Goal: Transaction & Acquisition: Book appointment/travel/reservation

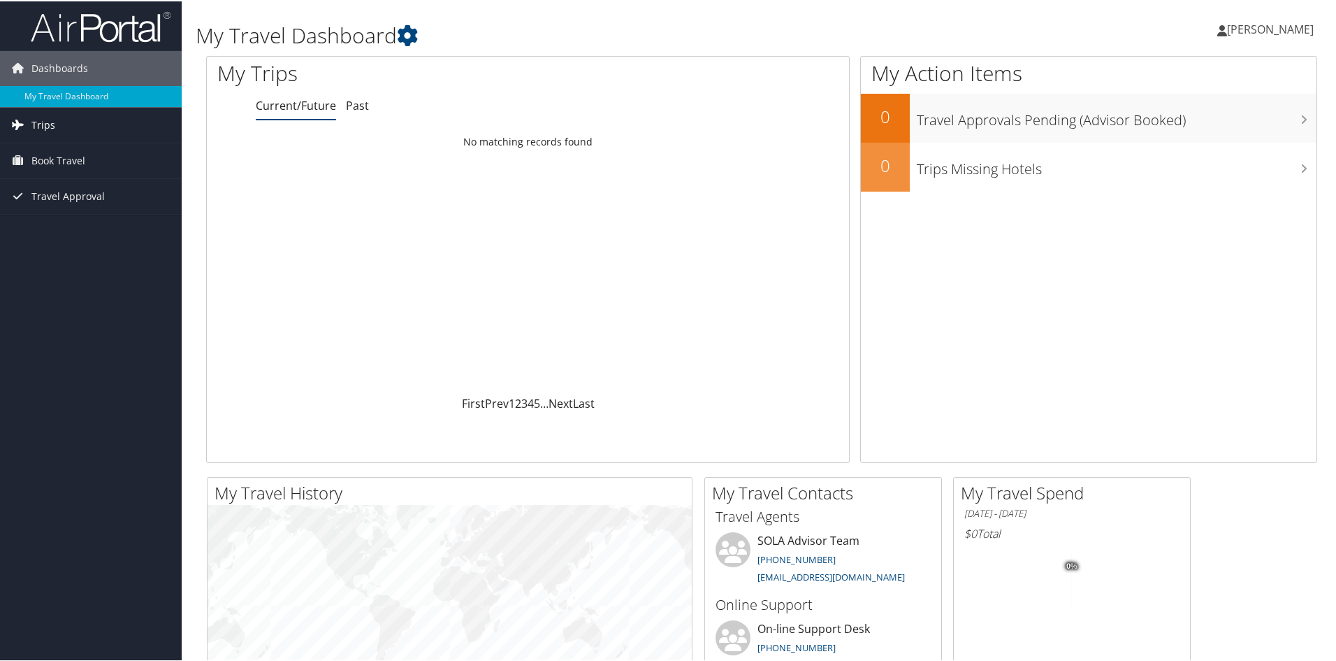
click at [43, 124] on span "Trips" at bounding box center [43, 123] width 24 height 35
click at [52, 145] on link "Current/Future Trips" at bounding box center [91, 151] width 182 height 21
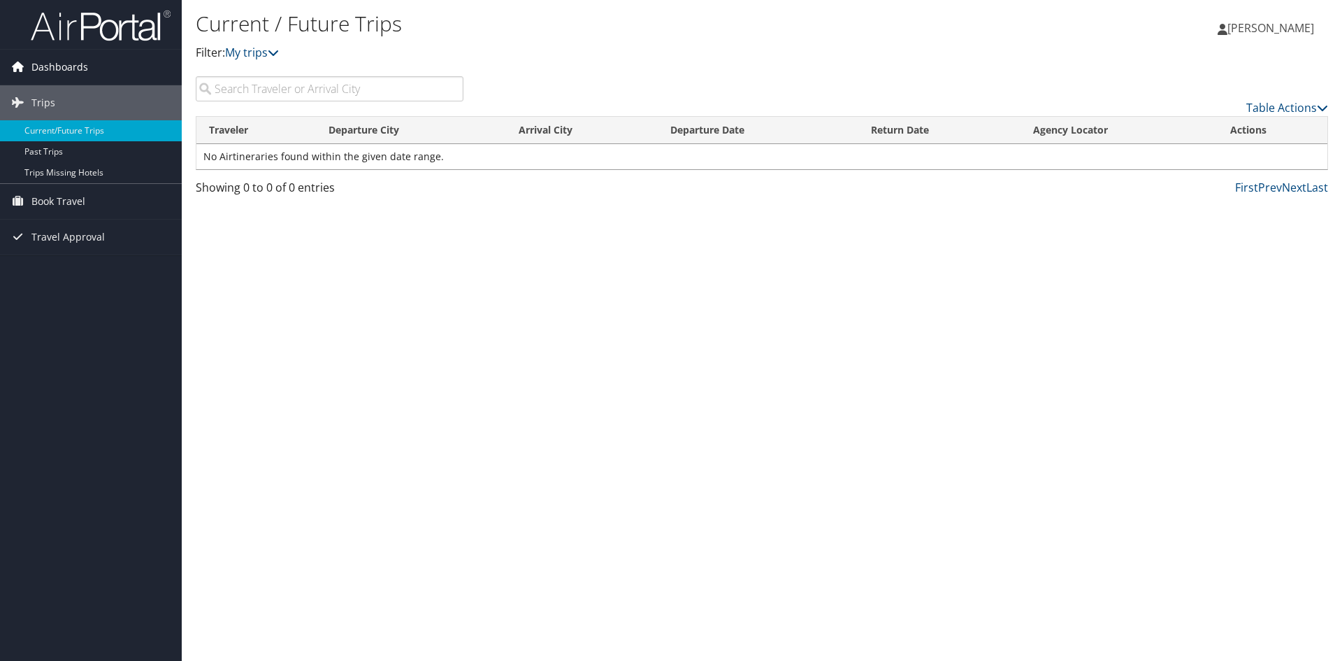
click at [43, 65] on span "Dashboards" at bounding box center [59, 67] width 57 height 35
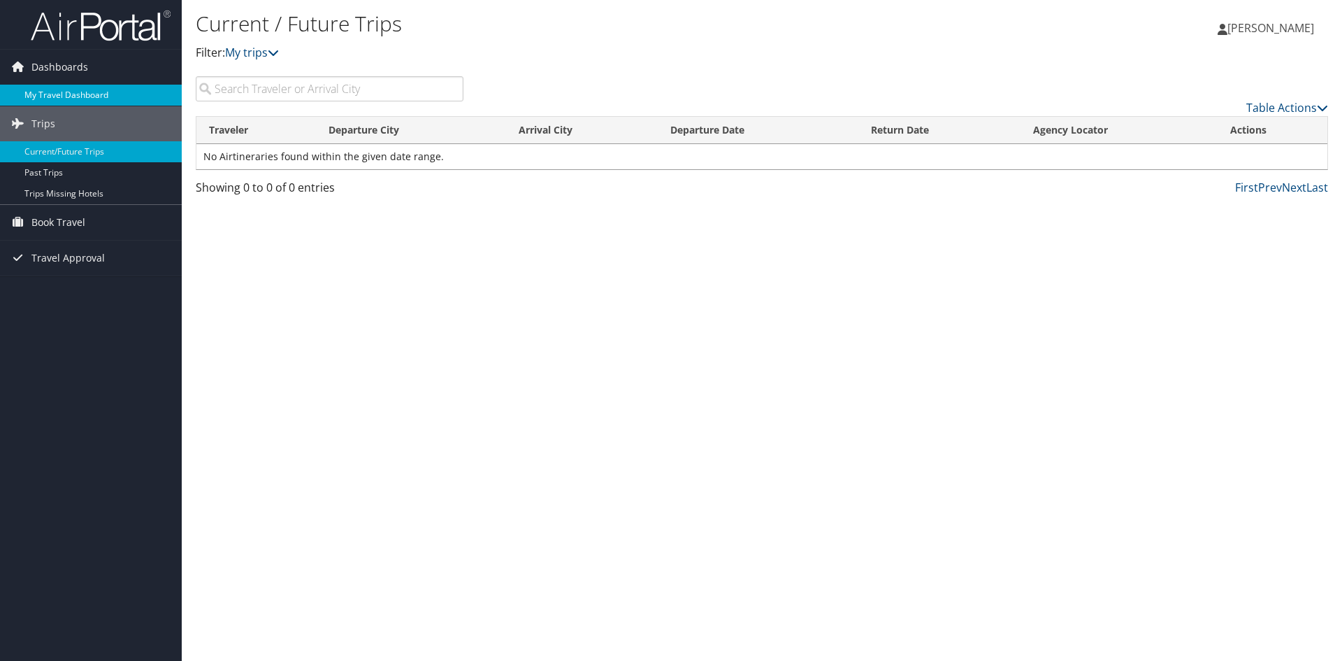
click at [51, 96] on link "My Travel Dashboard" at bounding box center [91, 95] width 182 height 21
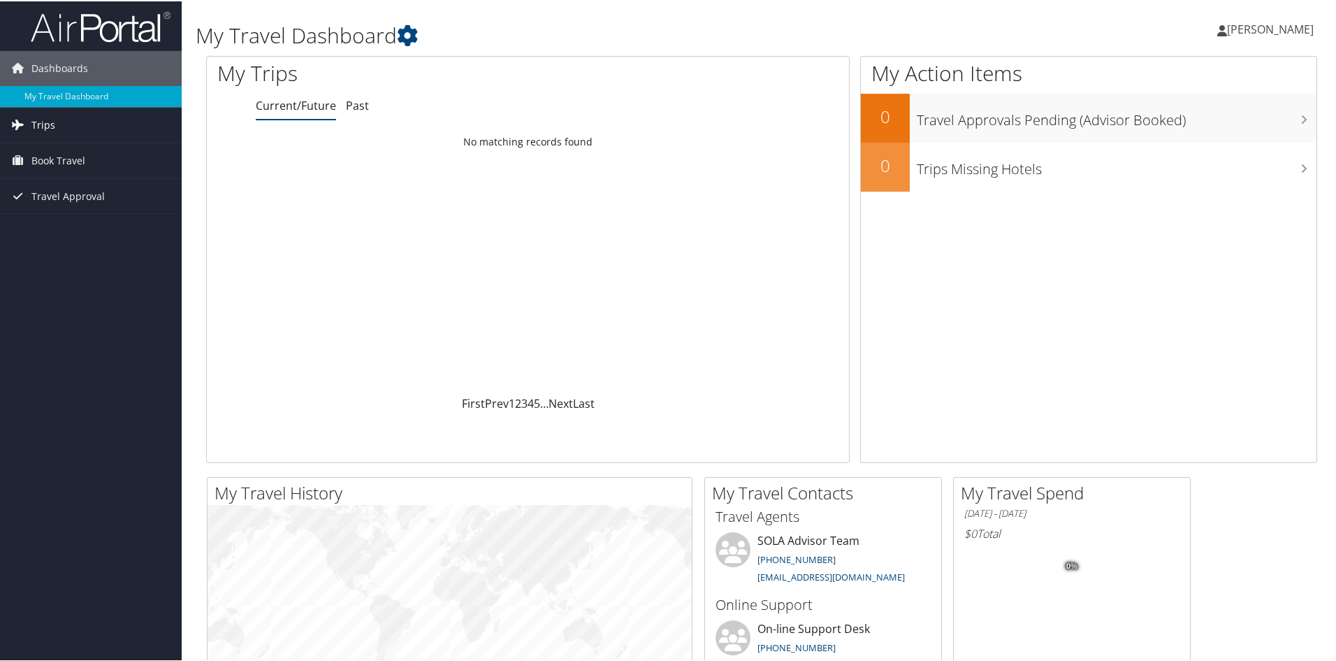
click at [50, 119] on span "Trips" at bounding box center [43, 123] width 24 height 35
click at [36, 222] on span "Book Travel" at bounding box center [58, 222] width 54 height 35
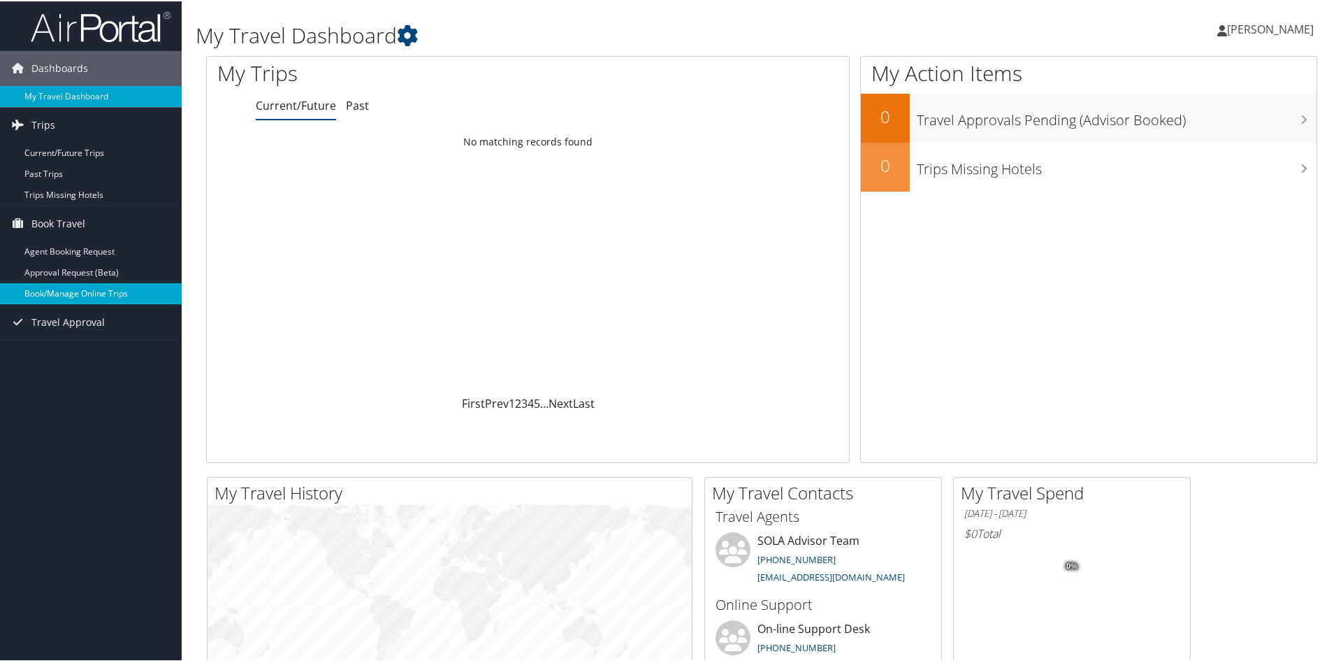
click at [78, 296] on link "Book/Manage Online Trips" at bounding box center [91, 292] width 182 height 21
click at [62, 293] on link "Book/Manage Online Trips" at bounding box center [91, 292] width 182 height 21
